Goal: Information Seeking & Learning: Learn about a topic

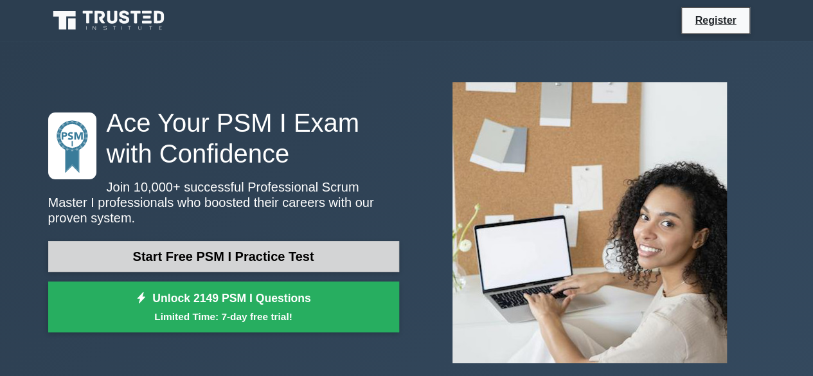
click at [212, 245] on link "Start Free PSM I Practice Test" at bounding box center [223, 256] width 351 height 31
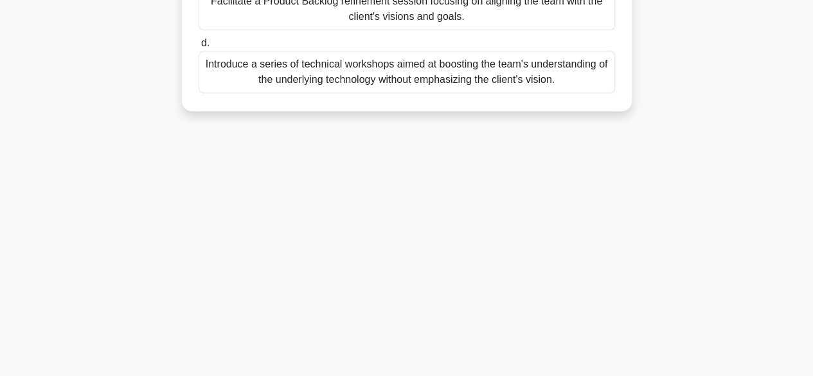
scroll to position [318, 0]
click at [293, 61] on div "Introduce a series of technical workshops aimed at boosting the team's understa…" at bounding box center [407, 70] width 416 height 42
click at [199, 46] on input "d. Introduce a series of technical workshops aimed at boosting the team's under…" at bounding box center [199, 42] width 0 height 8
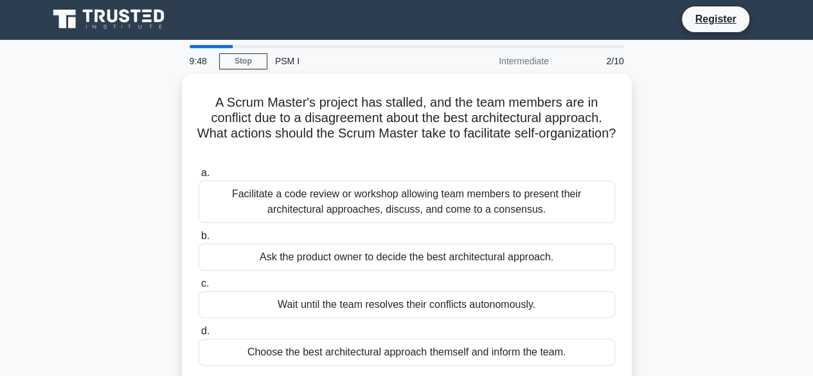
scroll to position [0, 0]
